Goal: Find specific page/section: Find specific page/section

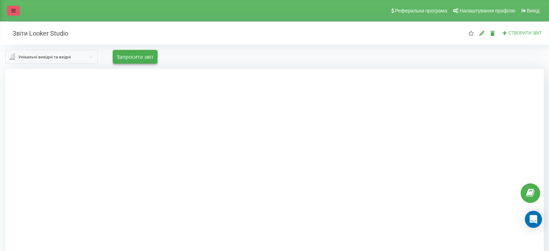
click at [15, 12] on icon at bounding box center [13, 10] width 4 height 5
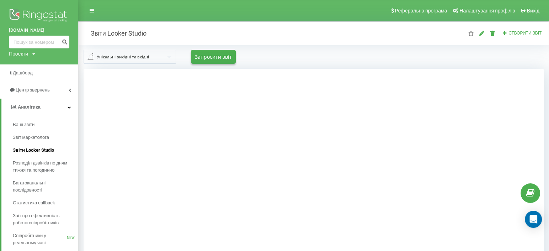
click at [27, 147] on span "Звіти Looker Studio" at bounding box center [33, 149] width 41 height 7
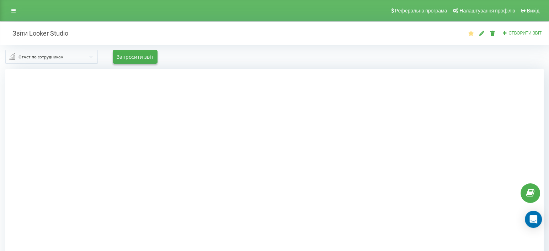
click at [60, 60] on div "Отчет по сотрудникам" at bounding box center [40, 57] width 45 height 8
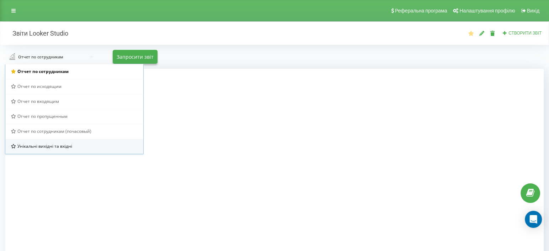
click at [56, 145] on span "Унікальні вихідні та вхідні" at bounding box center [44, 146] width 55 height 6
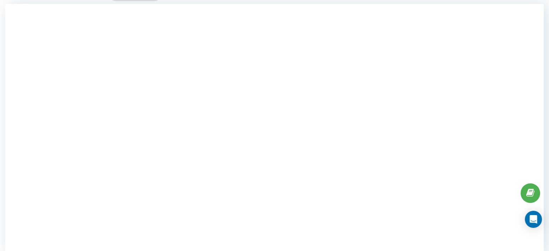
scroll to position [74, 0]
